Goal: Navigation & Orientation: Find specific page/section

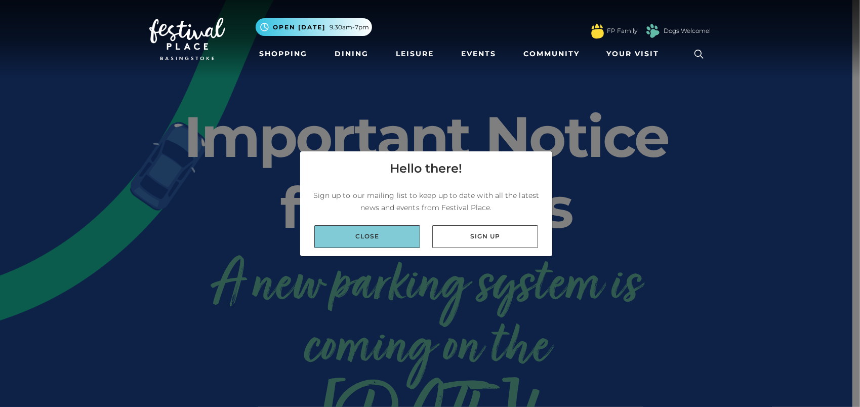
click at [383, 238] on link "Close" at bounding box center [367, 236] width 106 height 23
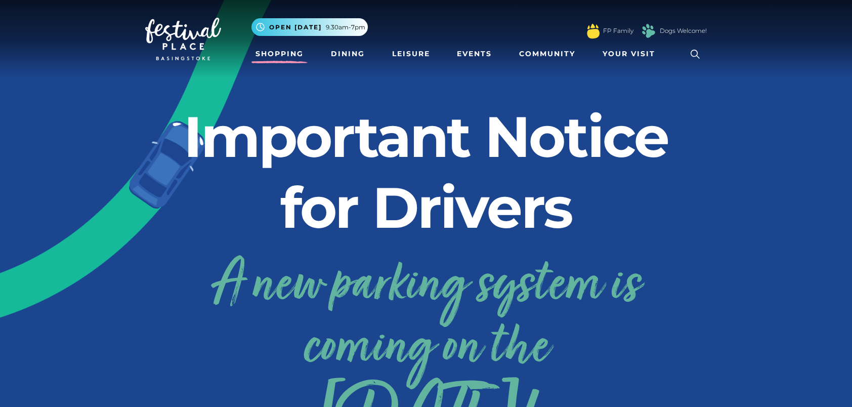
click at [293, 50] on link "Shopping" at bounding box center [280, 54] width 56 height 19
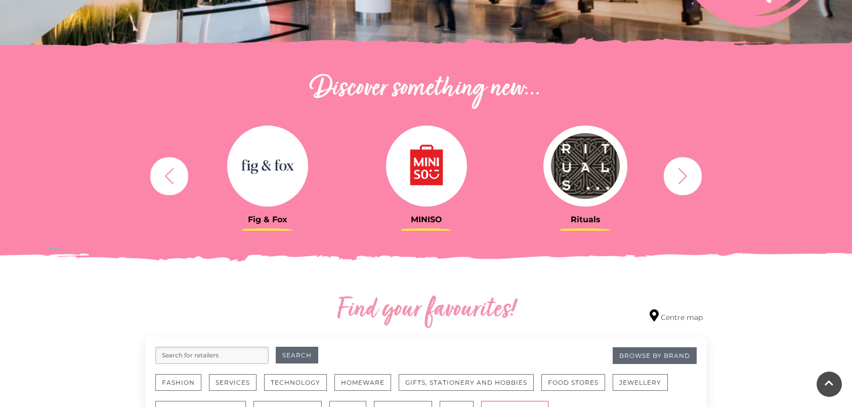
scroll to position [304, 0]
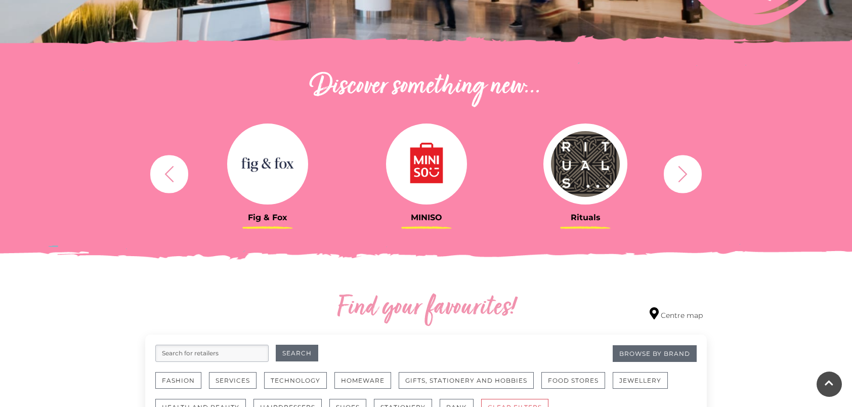
click at [681, 186] on button "button" at bounding box center [683, 174] width 38 height 38
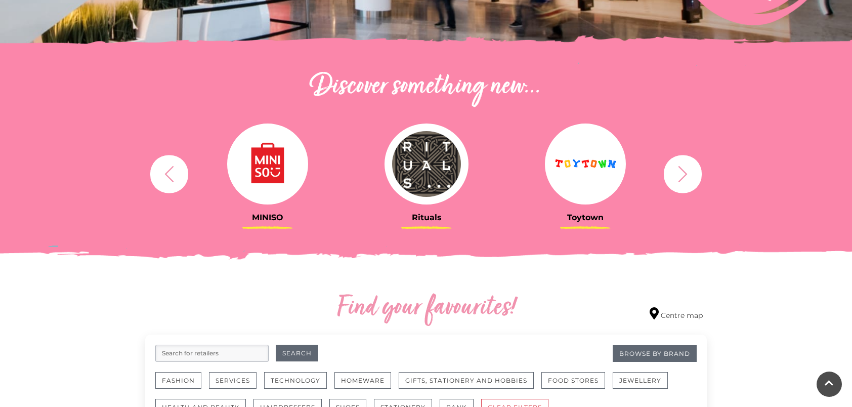
click at [681, 186] on button "button" at bounding box center [683, 174] width 38 height 38
click at [682, 183] on button "button" at bounding box center [683, 174] width 38 height 38
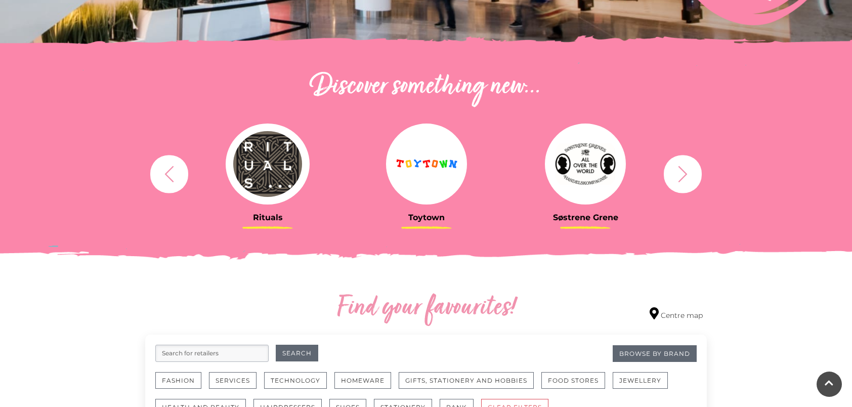
click at [682, 183] on button "button" at bounding box center [683, 174] width 38 height 38
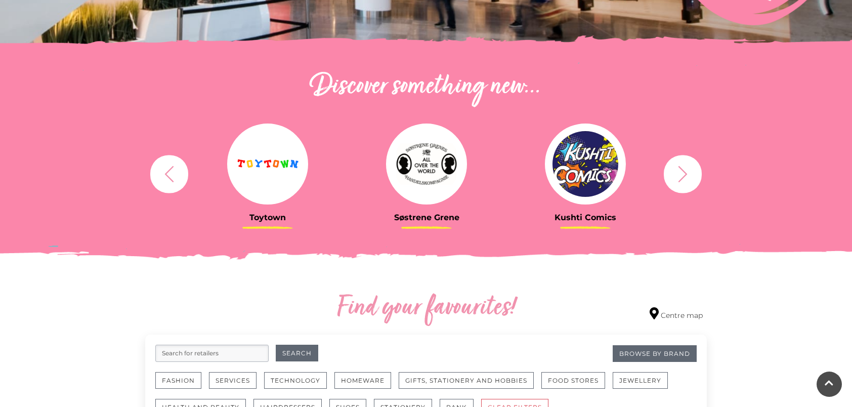
click at [682, 183] on button "button" at bounding box center [683, 174] width 38 height 38
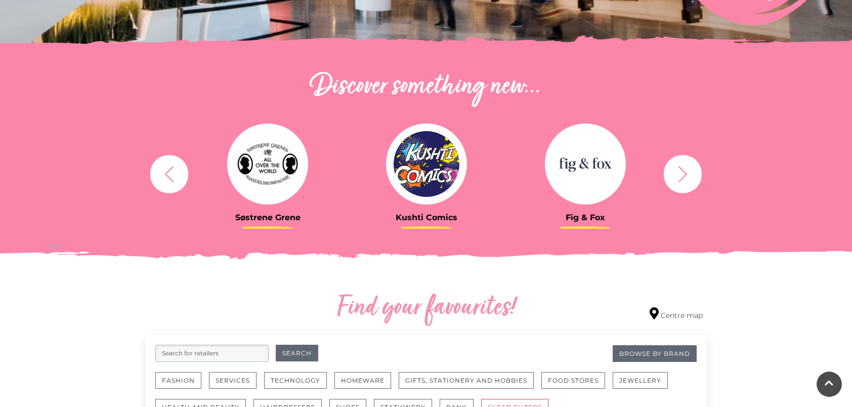
click at [682, 183] on button "button" at bounding box center [683, 174] width 38 height 38
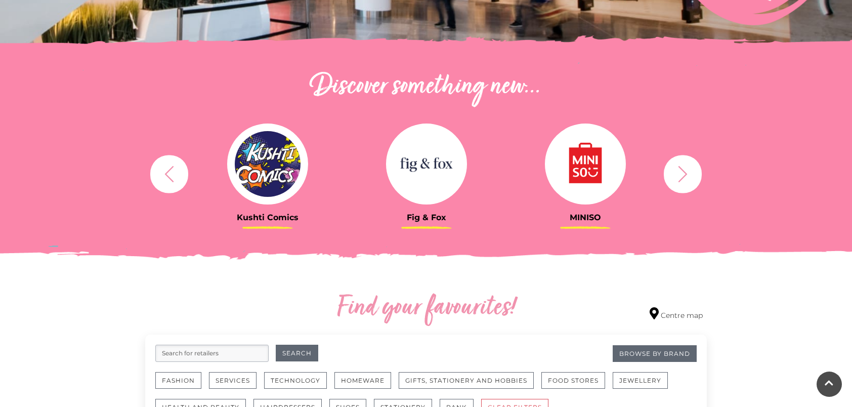
click at [682, 183] on button "button" at bounding box center [683, 174] width 38 height 38
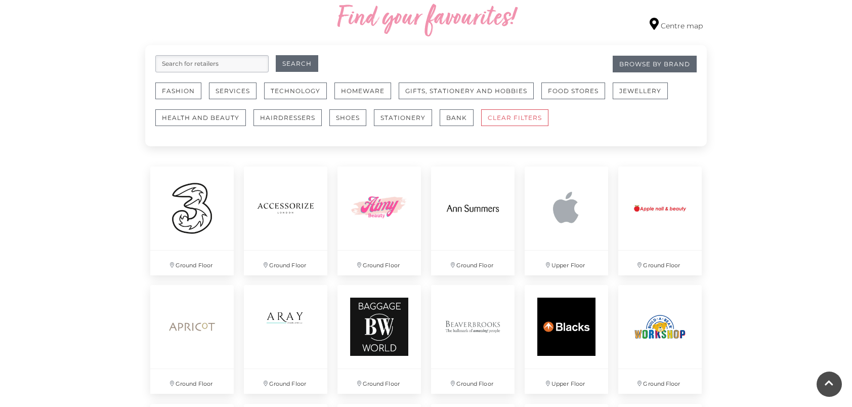
scroll to position [456, 0]
